Goal: Find specific page/section: Find specific page/section

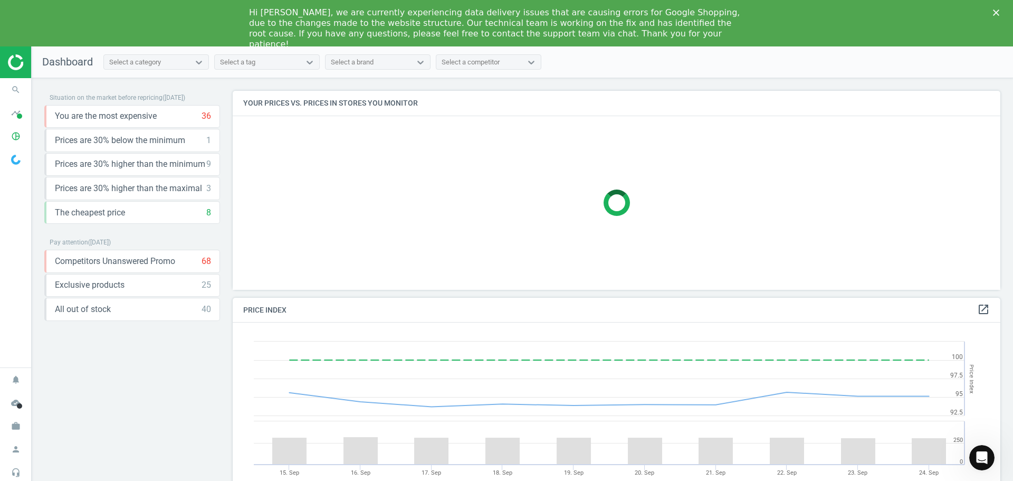
scroll to position [225, 776]
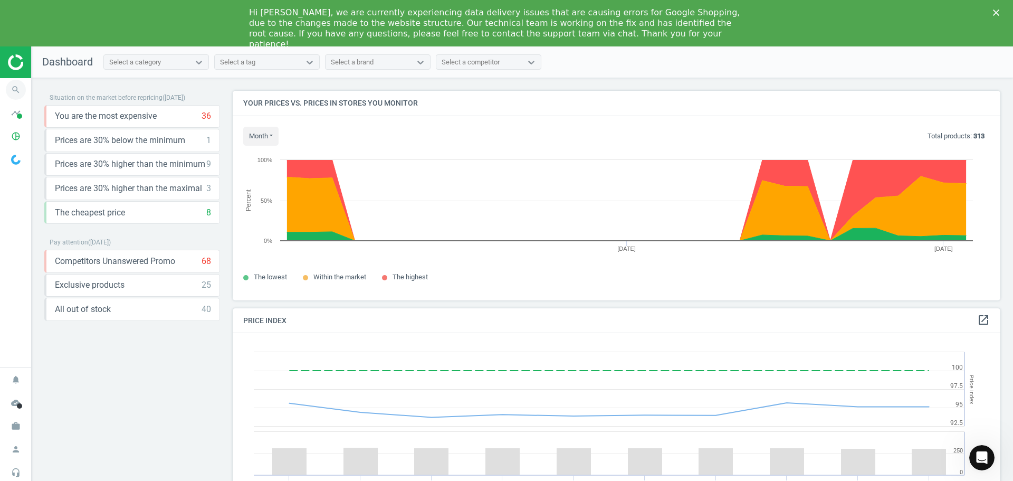
click at [10, 90] on icon "search" at bounding box center [16, 90] width 20 height 20
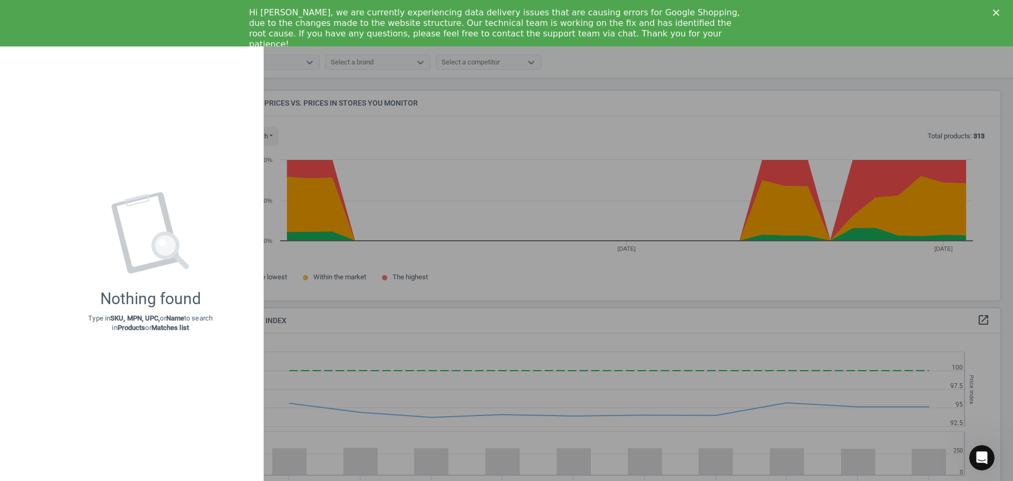
click at [798, 36] on div "Hi Jennifer, we are currently experiencing data delivery issues that are causin…" at bounding box center [506, 28] width 1013 height 49
click at [995, 13] on icon "Close" at bounding box center [996, 12] width 6 height 6
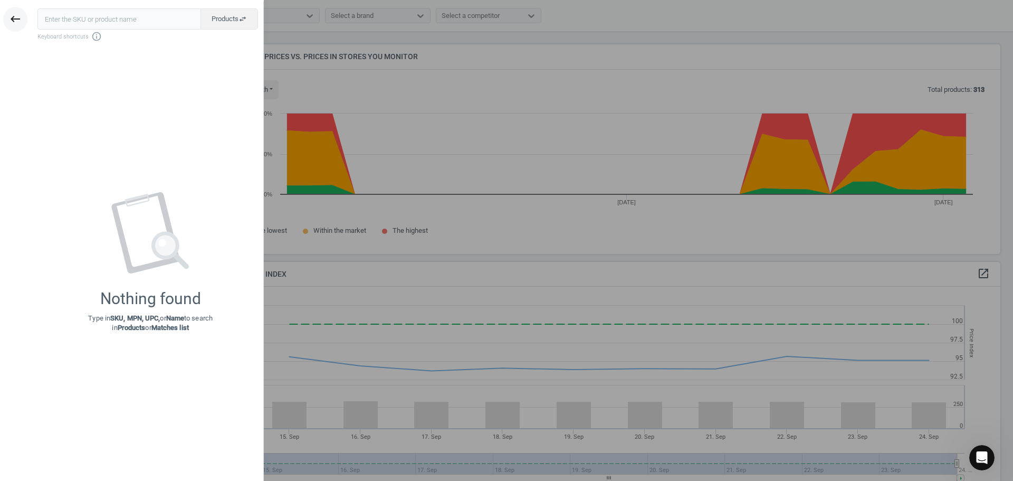
click at [17, 17] on icon "keyboard_backspace" at bounding box center [15, 19] width 13 height 13
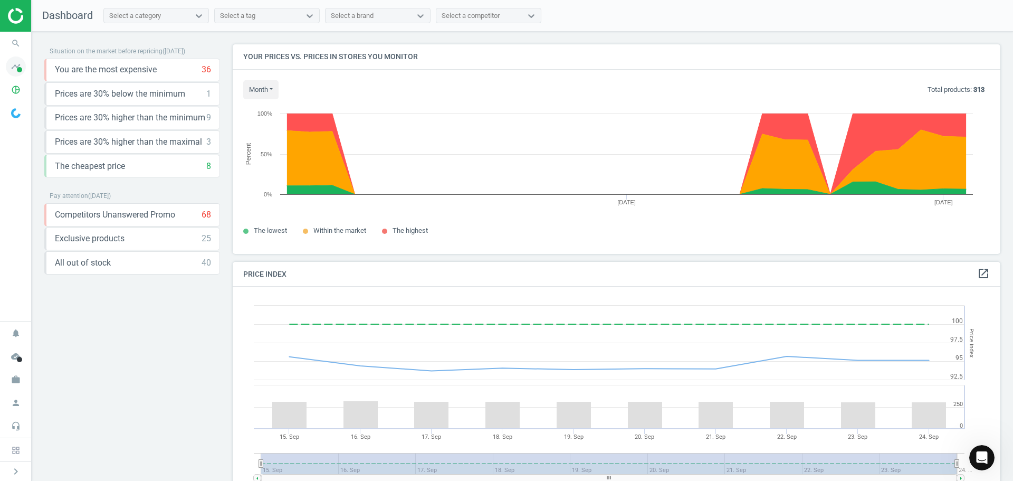
click at [22, 71] on span at bounding box center [19, 69] width 5 height 5
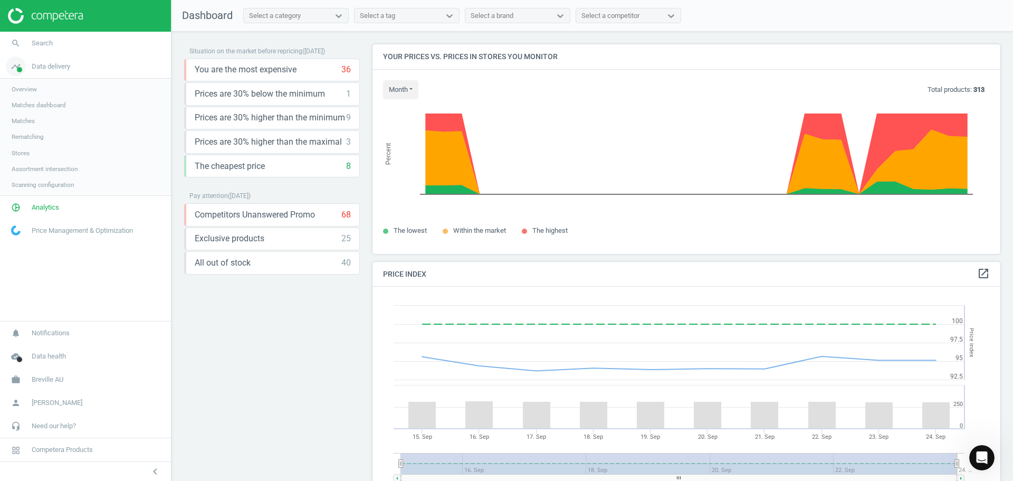
scroll to position [259, 636]
click at [45, 207] on span "Analytics" at bounding box center [45, 207] width 27 height 9
click at [30, 127] on span "Products" at bounding box center [24, 128] width 25 height 8
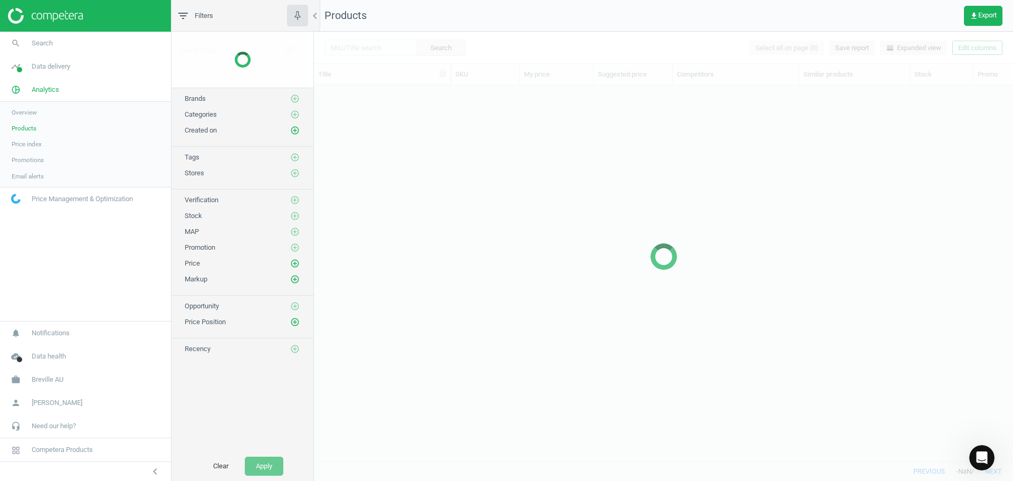
scroll to position [360, 691]
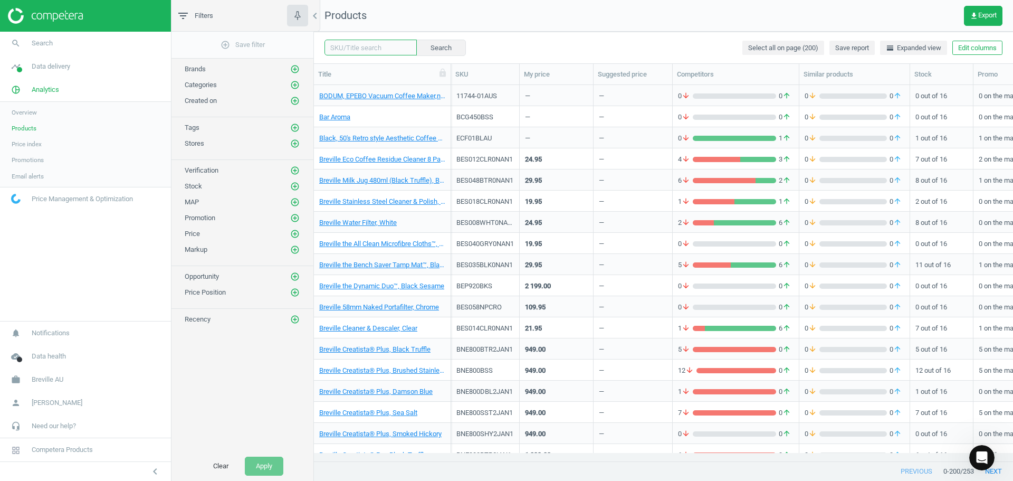
click at [367, 48] on input "text" at bounding box center [371, 48] width 92 height 16
type input "Barista Express"
click at [359, 70] on span "Barista Express" at bounding box center [366, 66] width 88 height 16
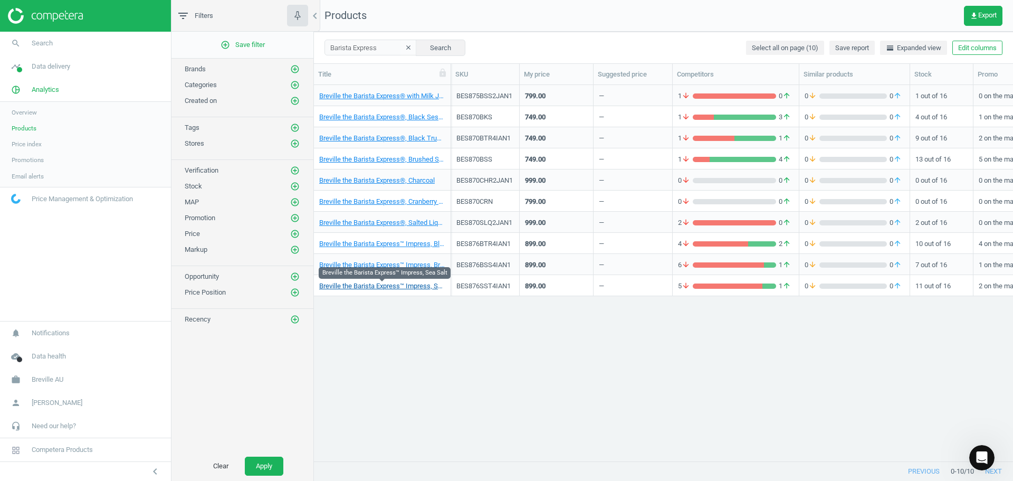
click at [398, 285] on link "Breville the Barista Express™ Impress, Sea Salt" at bounding box center [382, 285] width 126 height 9
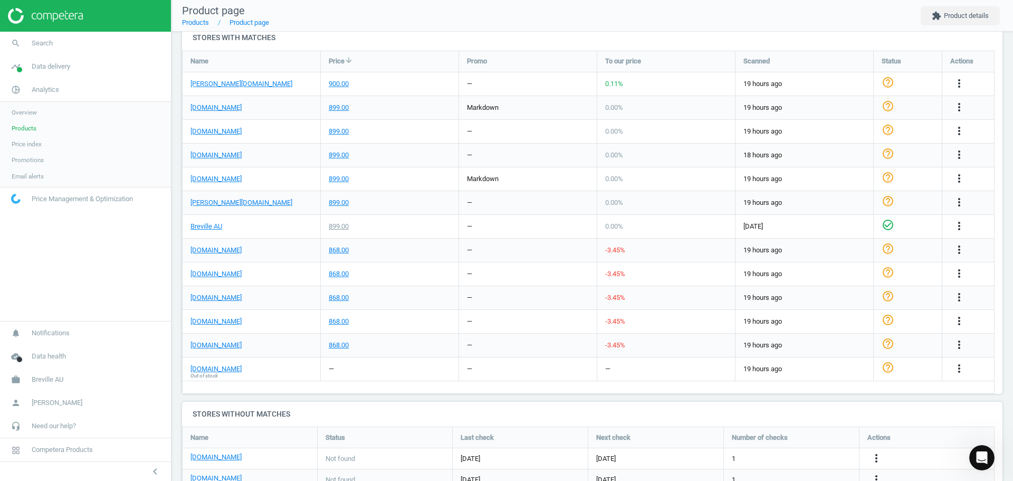
scroll to position [317, 0]
